Goal: Find specific page/section: Find specific page/section

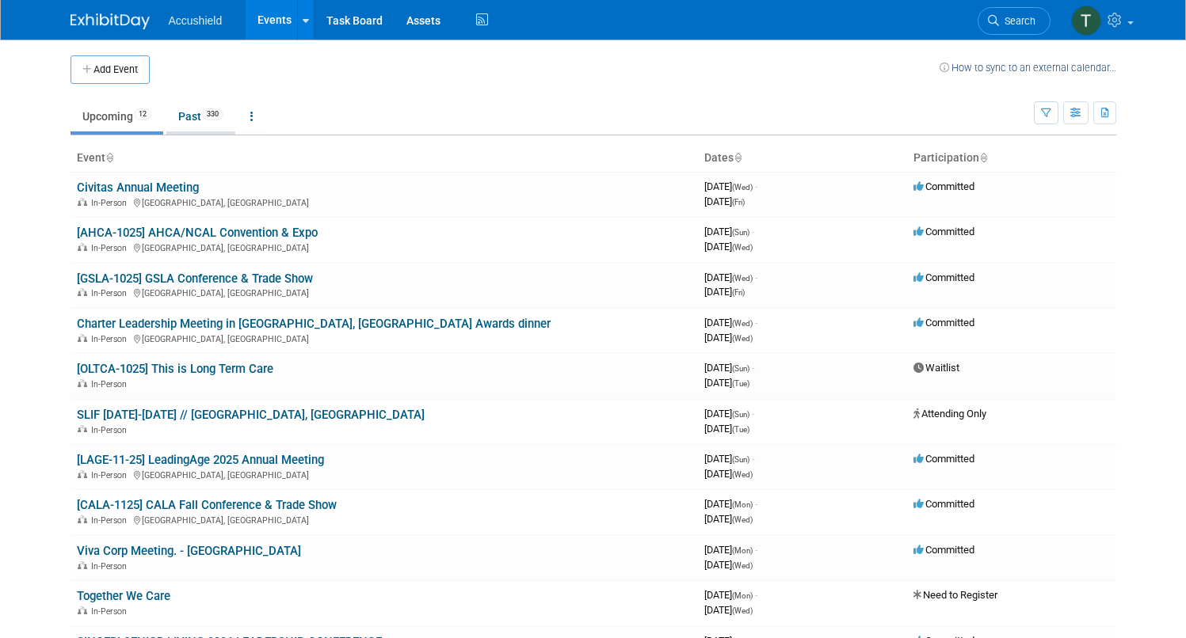
click at [172, 117] on link "Past 330" at bounding box center [200, 116] width 69 height 30
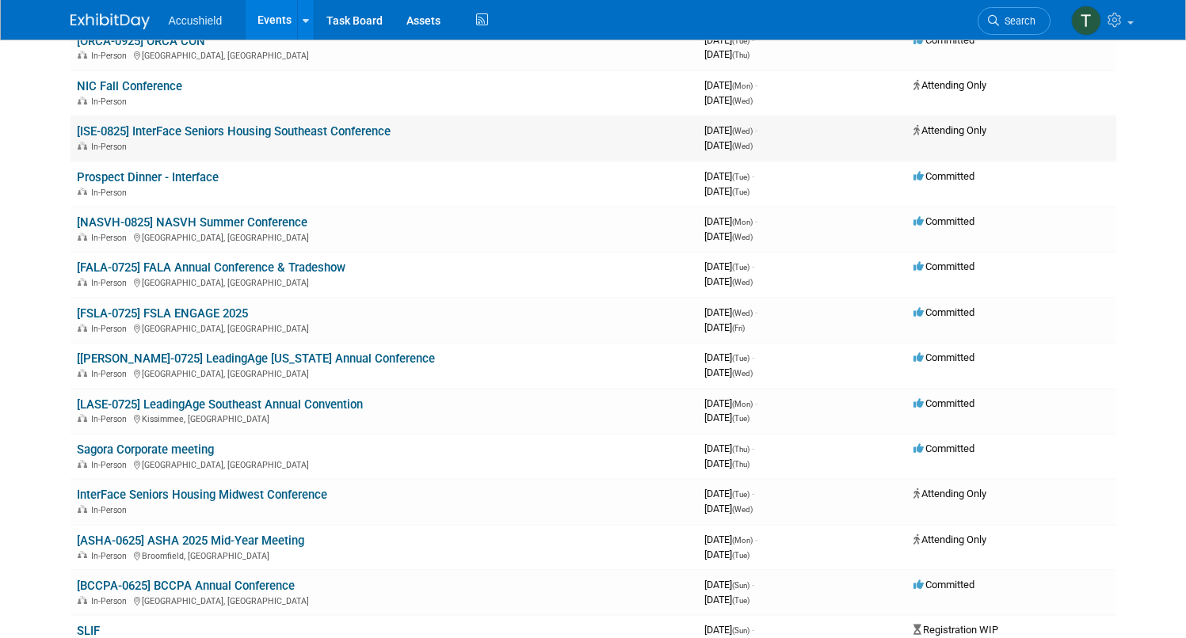
scroll to position [18, 0]
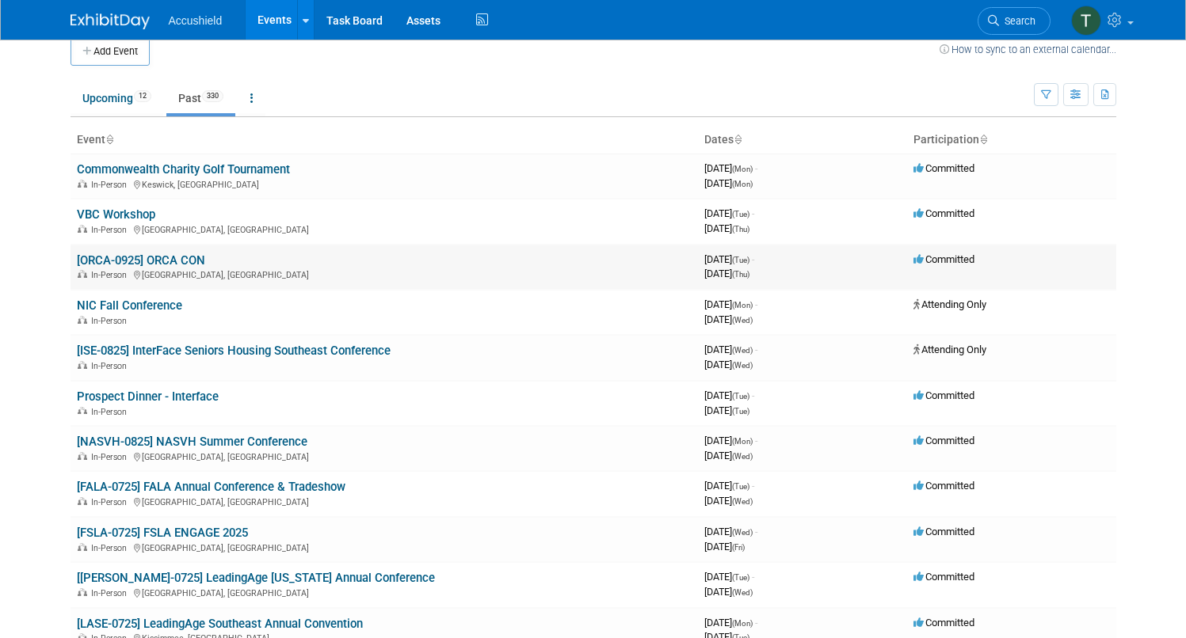
click at [158, 259] on link "[ORCA-0925] ORCA CON" at bounding box center [141, 260] width 128 height 14
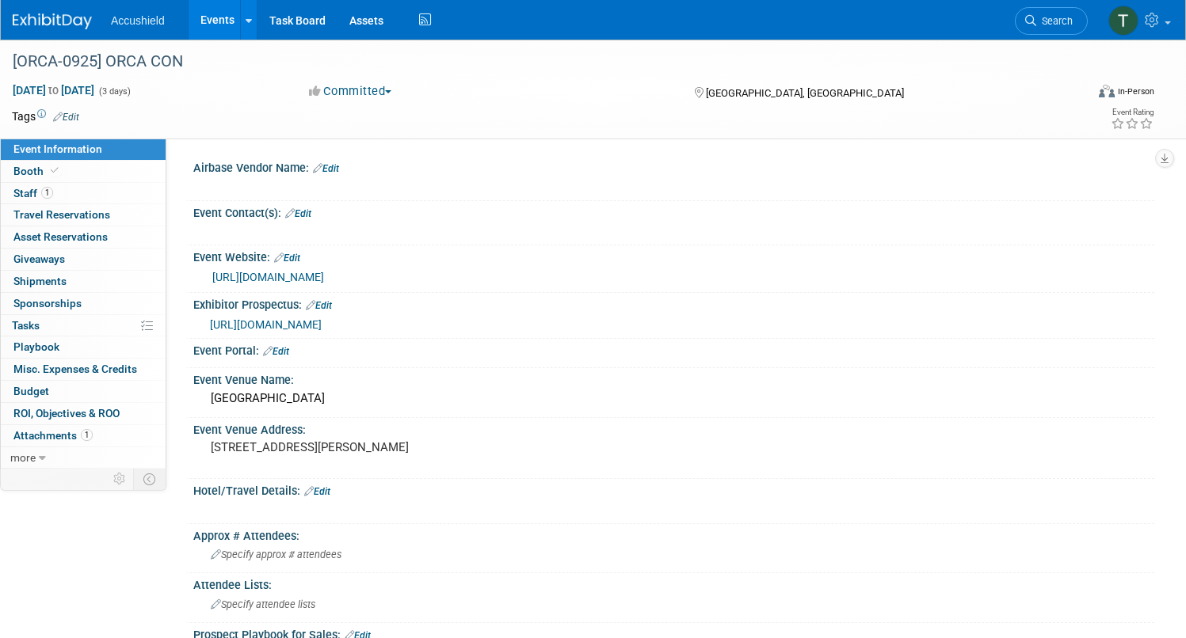
select select "Yes"
click at [324, 276] on link "https://www.orcaretirement.com/orca-events/orca-conference/" at bounding box center [268, 277] width 112 height 13
